Goal: Task Accomplishment & Management: Manage account settings

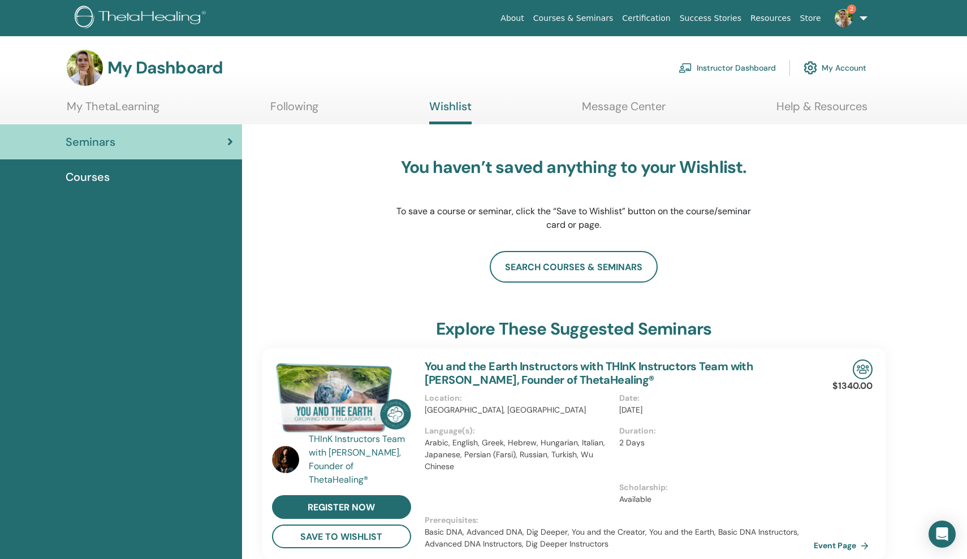
click at [745, 73] on link "Instructor Dashboard" at bounding box center [726, 67] width 97 height 25
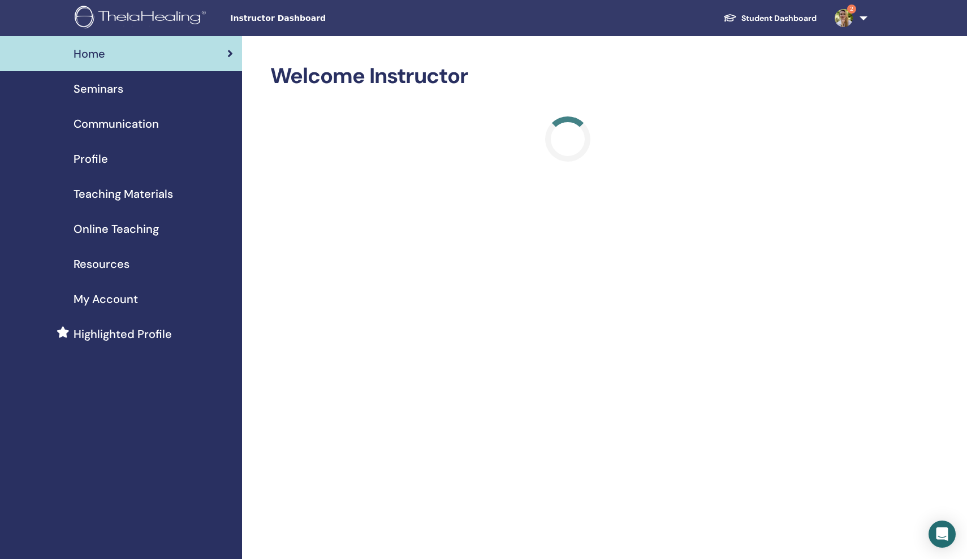
click at [112, 337] on span "Highlighted Profile" at bounding box center [122, 334] width 98 height 17
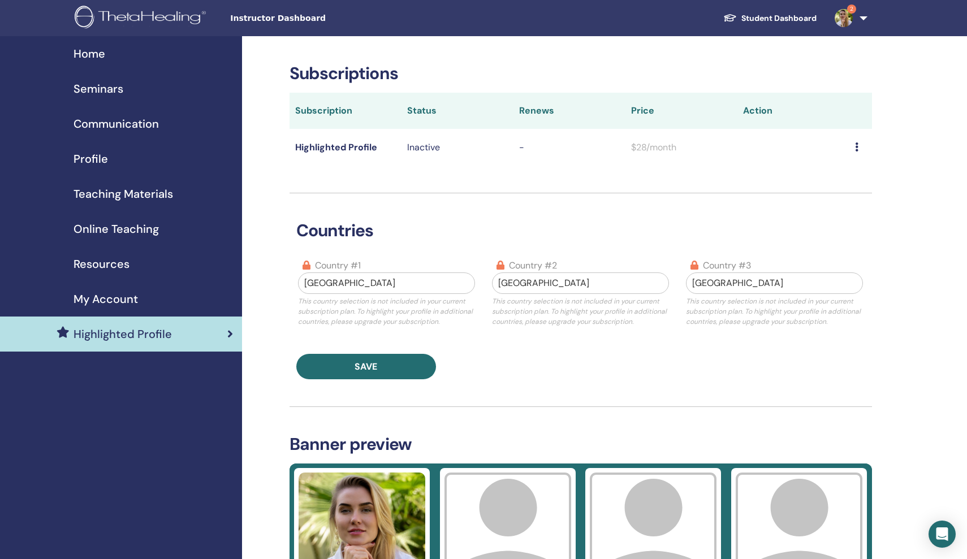
click at [115, 291] on span "My Account" at bounding box center [105, 299] width 64 height 17
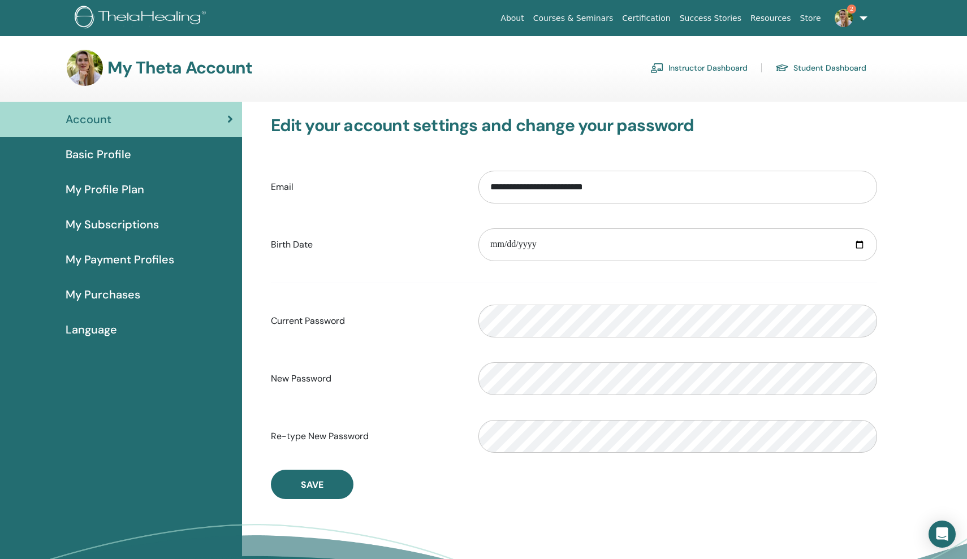
click at [111, 301] on span "My Purchases" at bounding box center [103, 294] width 75 height 17
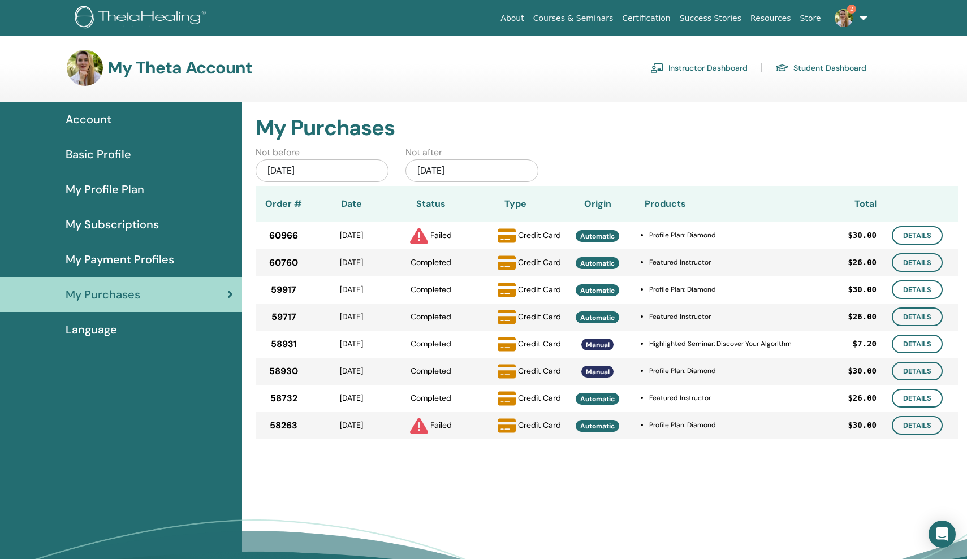
click at [126, 218] on span "My Subscriptions" at bounding box center [112, 224] width 93 height 17
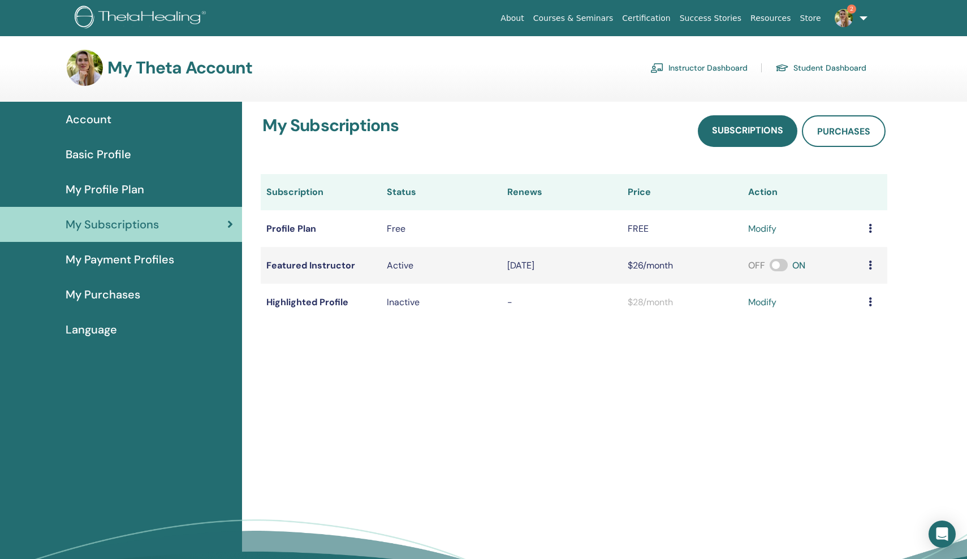
click at [769, 264] on span at bounding box center [778, 265] width 18 height 12
click at [155, 265] on span "My Payment Profiles" at bounding box center [120, 259] width 109 height 17
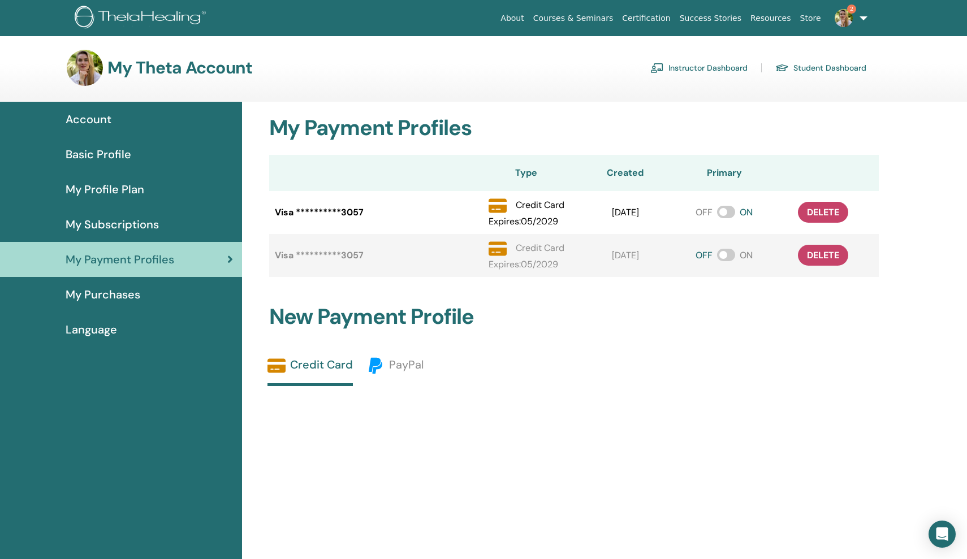
click at [126, 296] on span "My Purchases" at bounding box center [103, 294] width 75 height 17
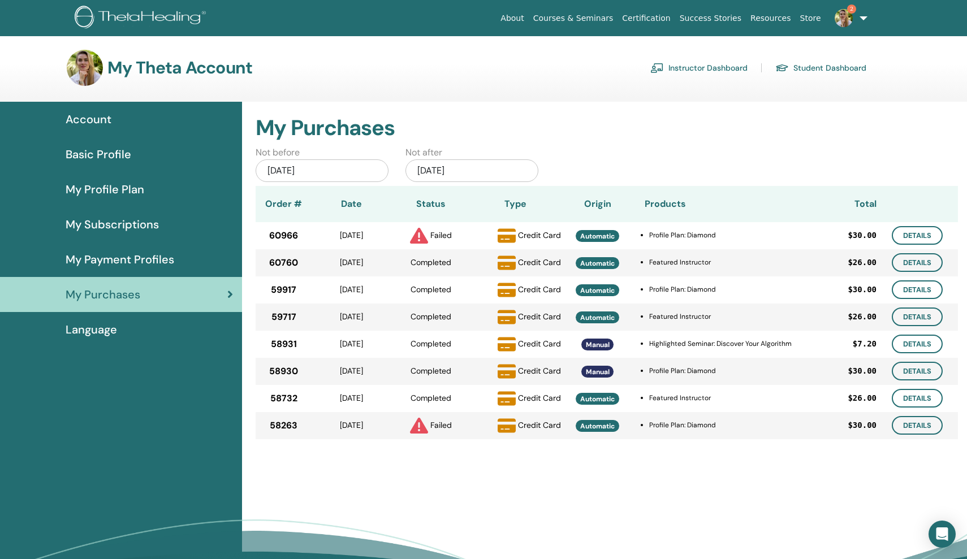
click at [119, 331] on div "Language" at bounding box center [121, 329] width 224 height 17
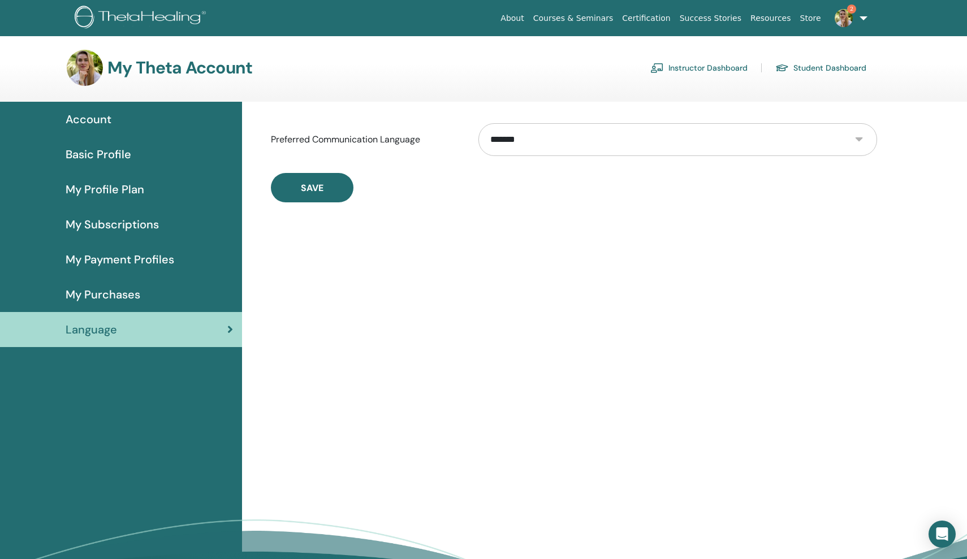
click at [129, 114] on div "Account" at bounding box center [121, 119] width 224 height 17
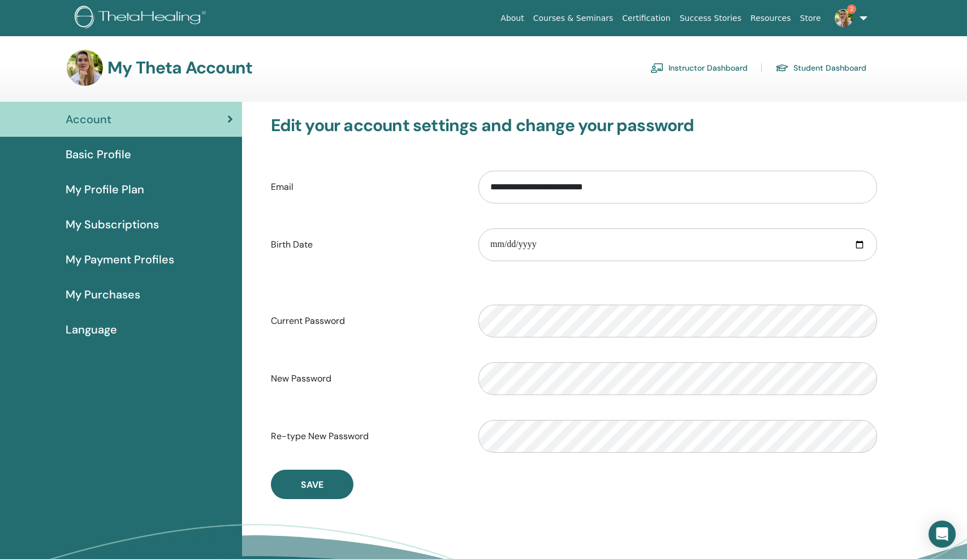
click at [851, 21] on img at bounding box center [843, 18] width 18 height 18
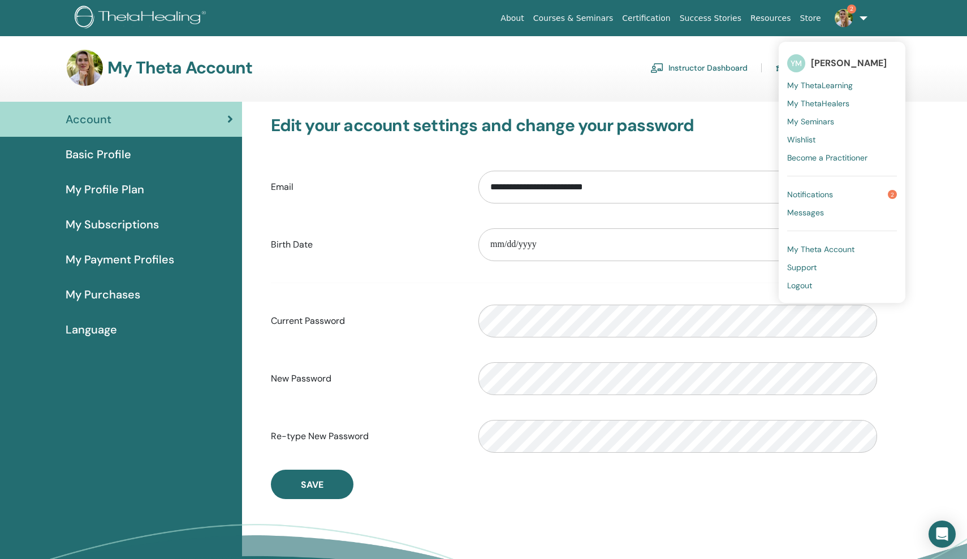
click at [845, 193] on link "Notifications 2" at bounding box center [842, 194] width 110 height 18
